Goal: Navigation & Orientation: Find specific page/section

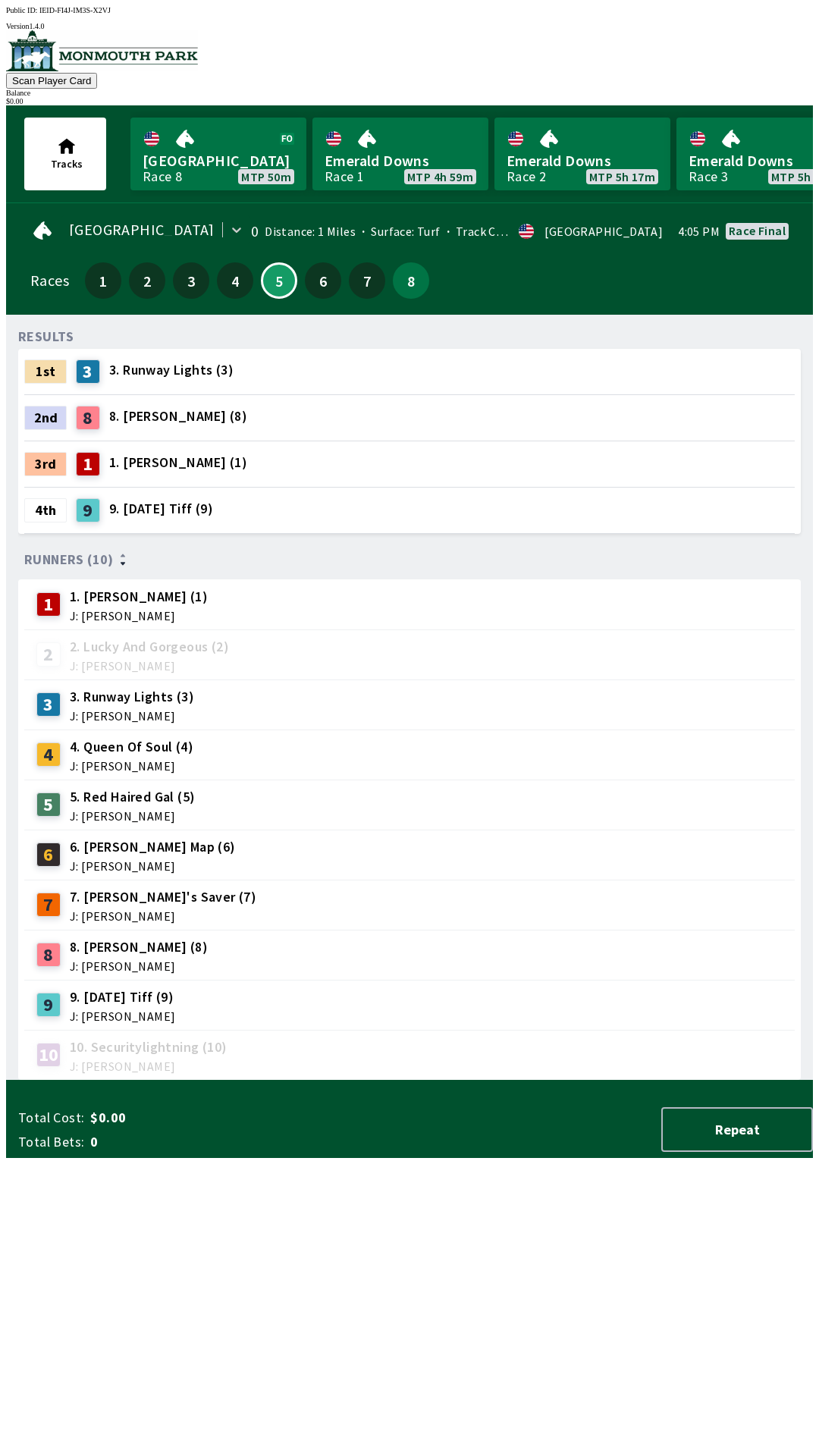
scroll to position [0, 400]
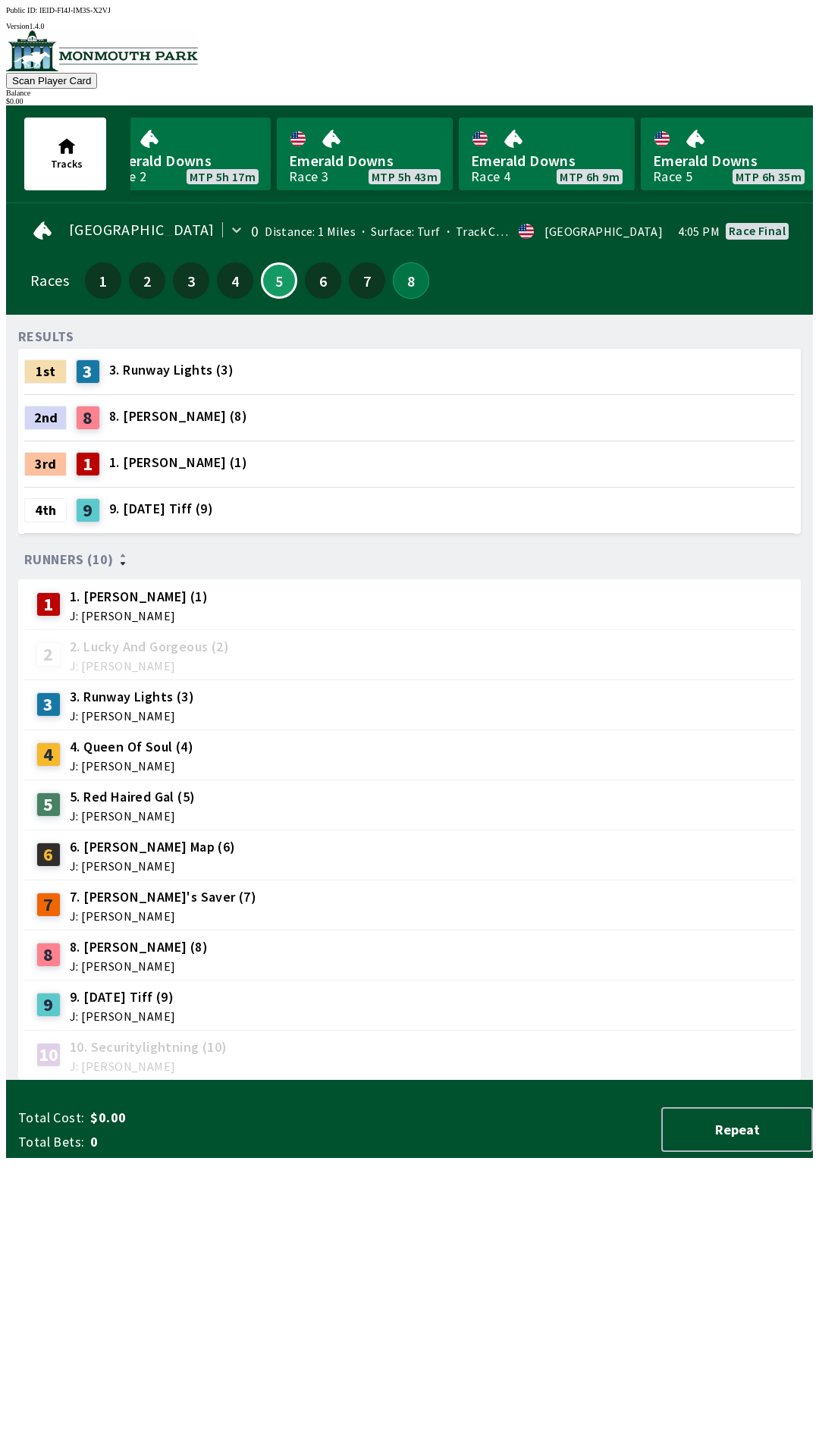
click at [396, 279] on button "8" at bounding box center [410, 280] width 36 height 36
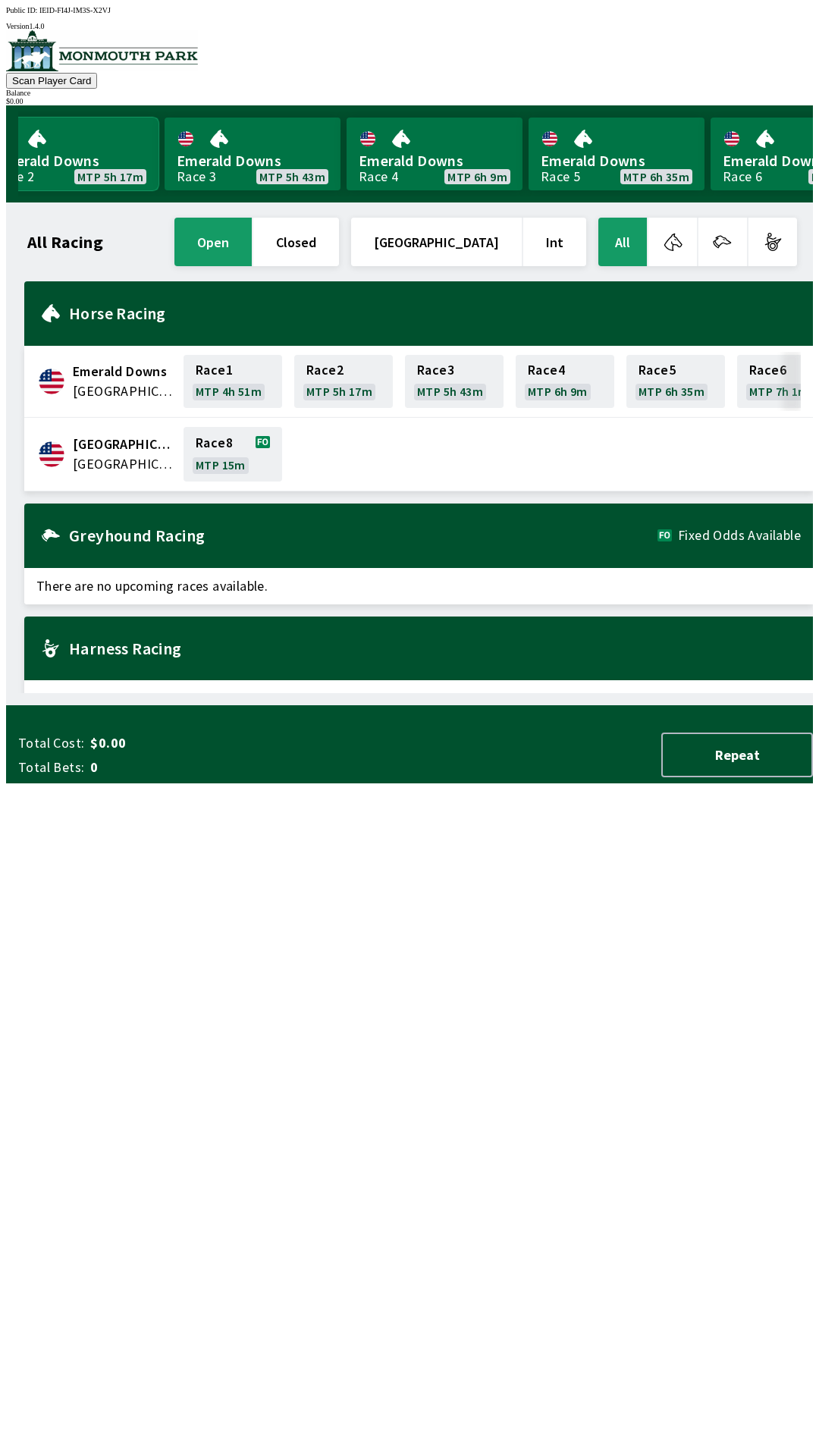
click at [61, 163] on link "Emerald Downs Race 2 MTP 5h 17m" at bounding box center [70, 154] width 176 height 73
click at [98, 454] on span "[GEOGRAPHIC_DATA]" at bounding box center [124, 464] width 102 height 19
click at [112, 454] on span "[GEOGRAPHIC_DATA]" at bounding box center [124, 464] width 102 height 19
click at [91, 466] on div "[GEOGRAPHIC_DATA] [GEOGRAPHIC_DATA] Race 8 MTP 14m" at bounding box center [419, 455] width 789 height 74
click at [97, 464] on span "[GEOGRAPHIC_DATA]" at bounding box center [124, 464] width 102 height 19
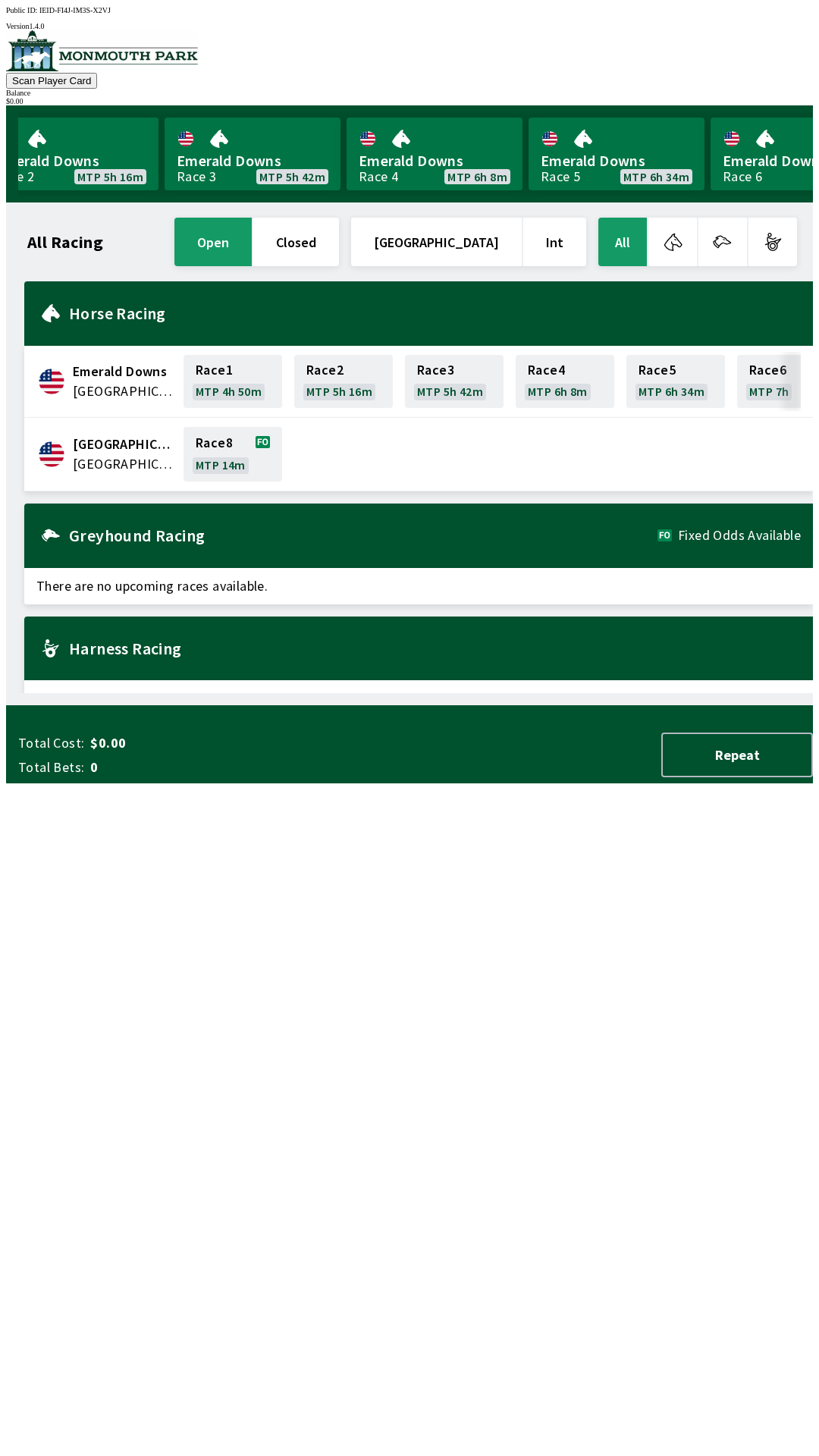
click at [93, 472] on div "[GEOGRAPHIC_DATA] [GEOGRAPHIC_DATA] Race 8 MTP 14m" at bounding box center [419, 455] width 789 height 74
click at [94, 73] on div at bounding box center [410, 52] width 807 height 42
click at [47, 73] on div at bounding box center [410, 52] width 807 height 42
click at [171, 693] on div "All Racing open closed United States Int All Emerald Downs [GEOGRAPHIC_DATA] Ra…" at bounding box center [416, 453] width 795 height 479
